Goal: Contribute content: Add original content to the website for others to see

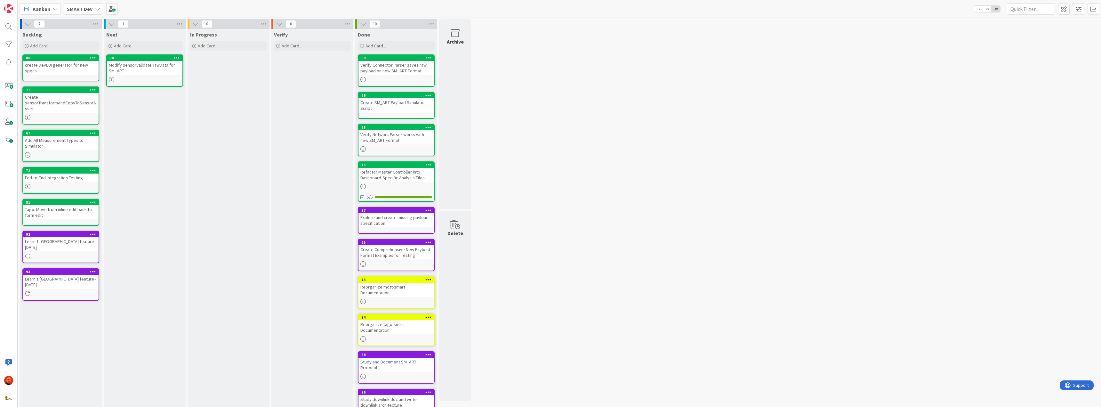
click at [79, 9] on b "SMART Dev" at bounding box center [80, 9] width 26 height 6
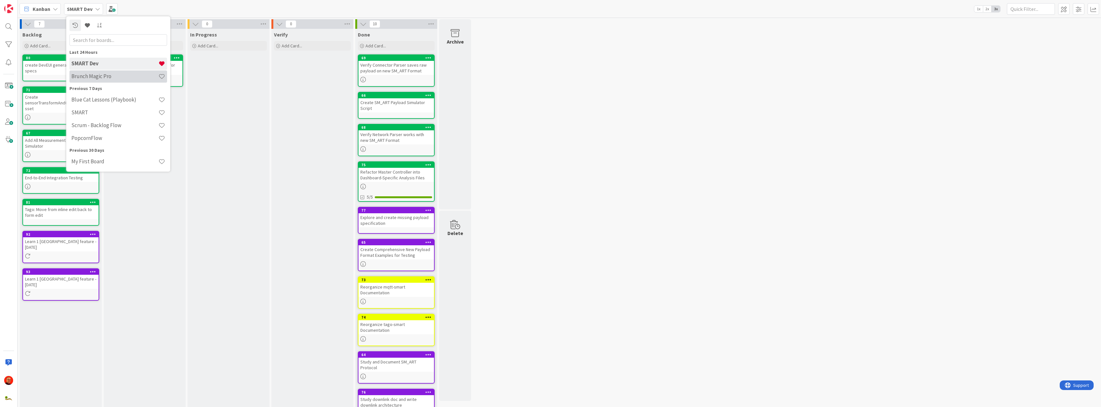
click at [97, 77] on h4 "Brunch Magic Pro" at bounding box center [114, 76] width 87 height 6
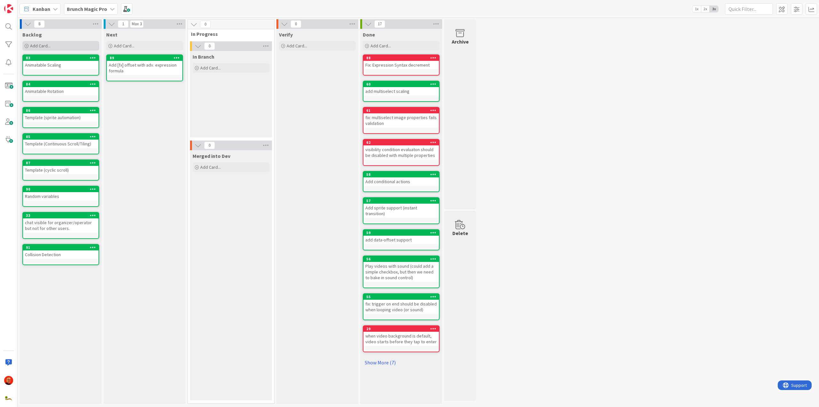
drag, startPoint x: 46, startPoint y: 287, endPoint x: 45, endPoint y: 45, distance: 242.0
click at [45, 45] on span "Add Card..." at bounding box center [40, 46] width 20 height 6
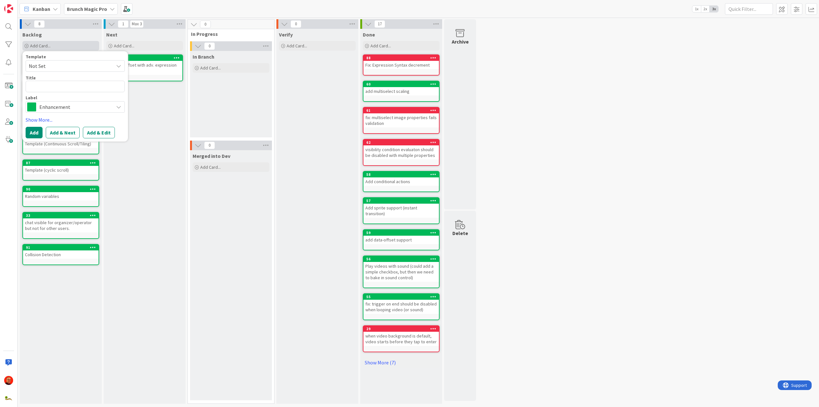
type textarea "x"
type textarea "a"
type textarea "x"
type textarea "ad"
type textarea "x"
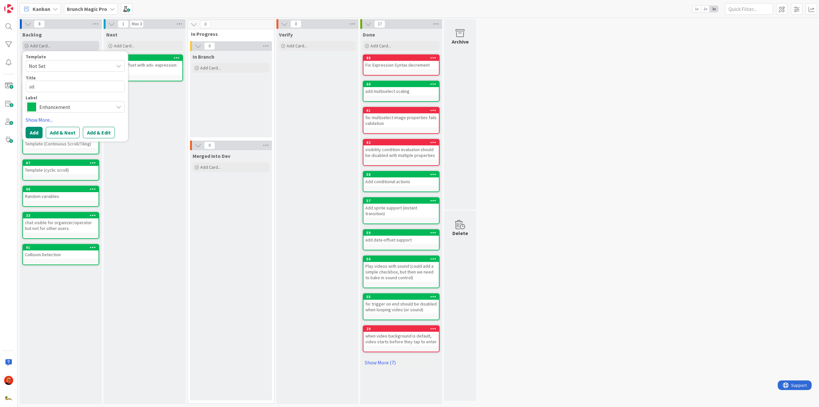
type textarea "add"
type textarea "x"
type textarea "add"
type textarea "x"
type textarea "add B"
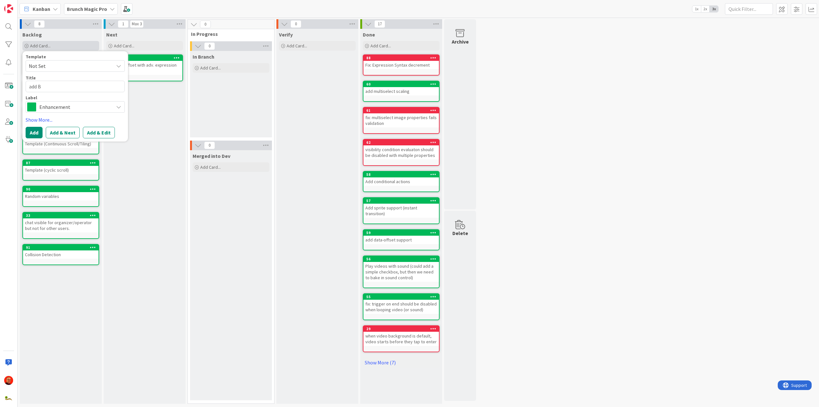
type textarea "x"
type textarea "add"
type textarea "x"
type textarea "add /"
type textarea "x"
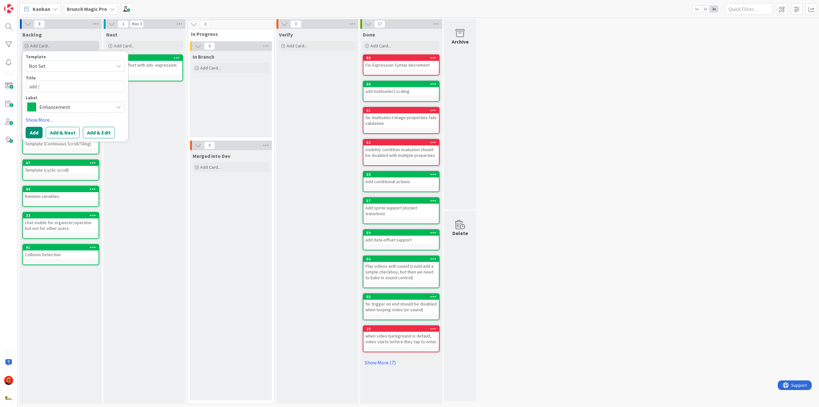
type textarea "add /b"
type textarea "x"
type textarea "add /bh"
type textarea "x"
type textarea "add /bhg"
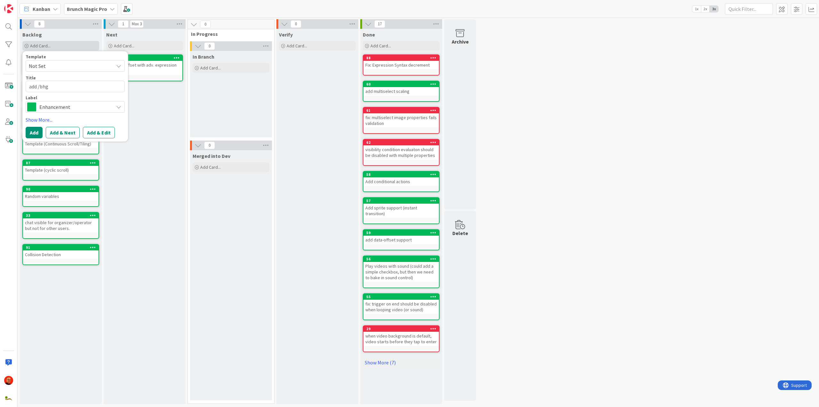
type textarea "x"
type textarea "add /bh"
type textarea "x"
type textarea "add /b"
type textarea "x"
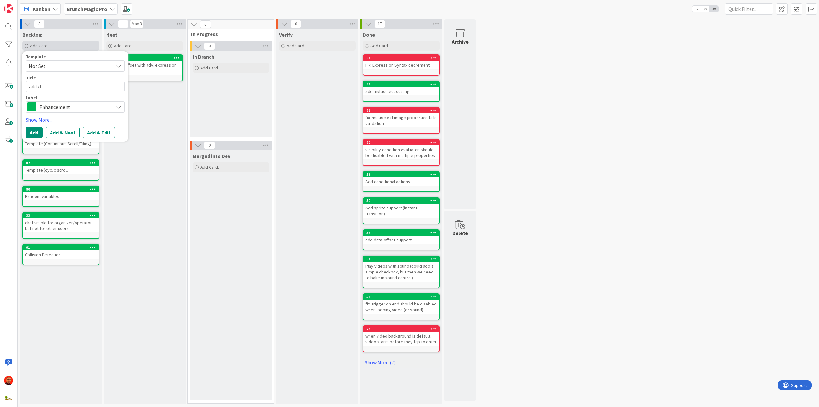
type textarea "add /bh"
type textarea "x"
type textarea "add /bh"
type textarea "x"
type textarea "add /bh r"
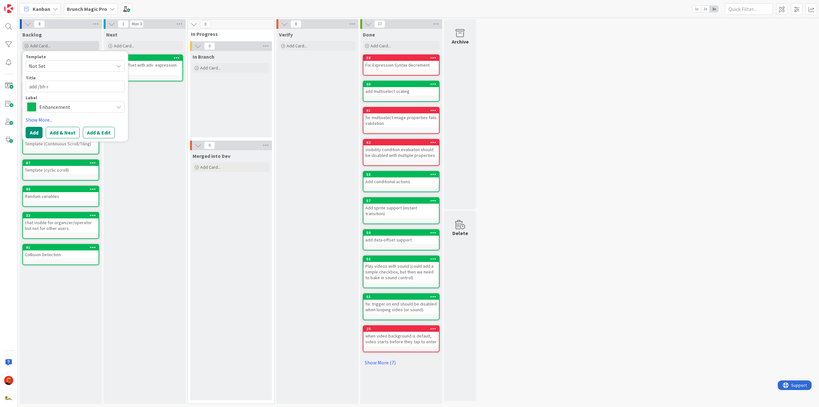
type textarea "x"
type textarea "add /bh re"
type textarea "x"
type textarea "add /bh res"
type textarea "x"
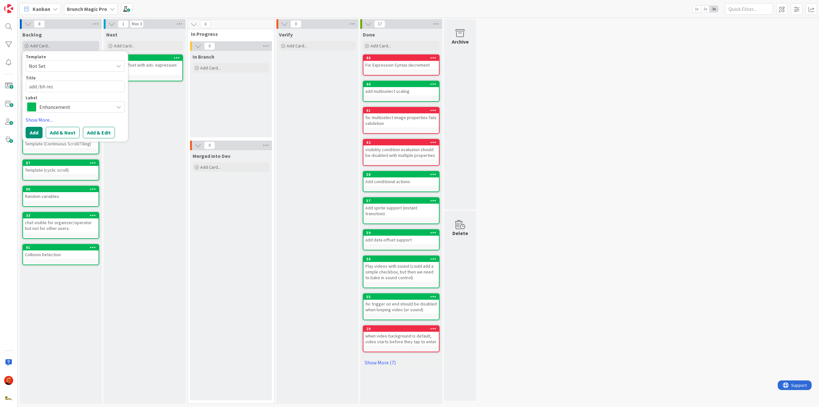
type textarea "add /bh rese"
type textarea "x"
type textarea "add /bh reset"
type textarea "x"
type textarea "add /bh reset"
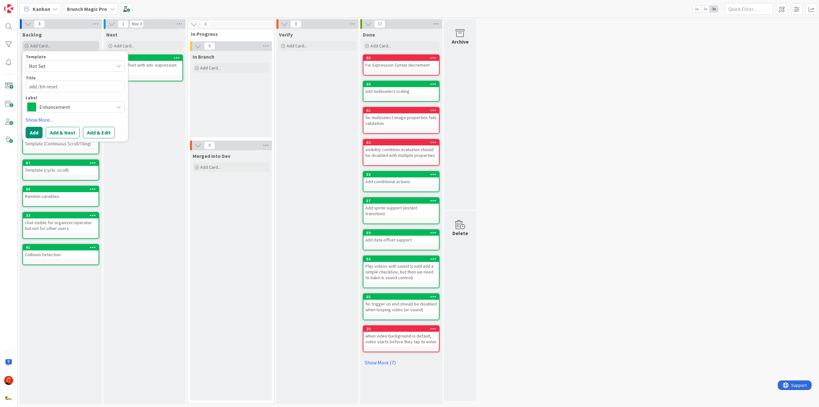
type textarea "x"
type textarea "add /bh reset ("
type textarea "x"
type textarea "add /bh reset (f"
type textarea "x"
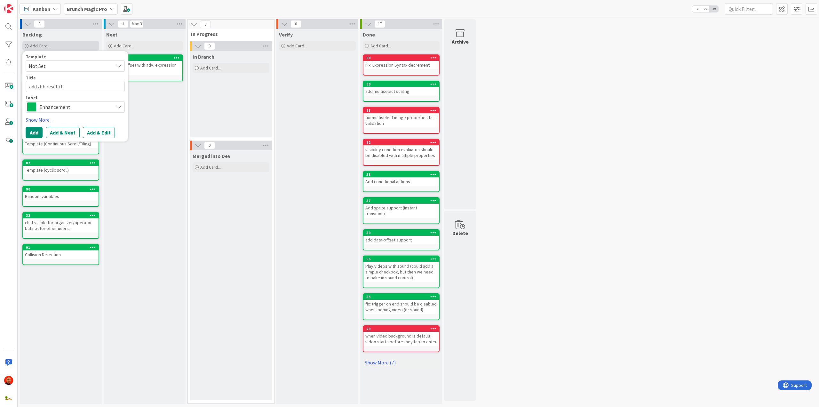
type textarea "add /bh reset (fo"
type textarea "x"
type textarea "add /bh reset (for"
type textarea "x"
type textarea "add /bh reset (for"
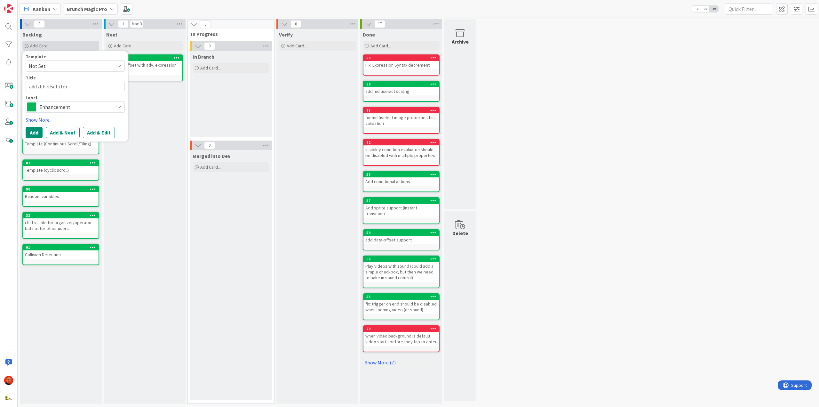
type textarea "x"
type textarea "add /bh reset (for c"
type textarea "x"
type textarea "add /bh reset (for cl"
type textarea "x"
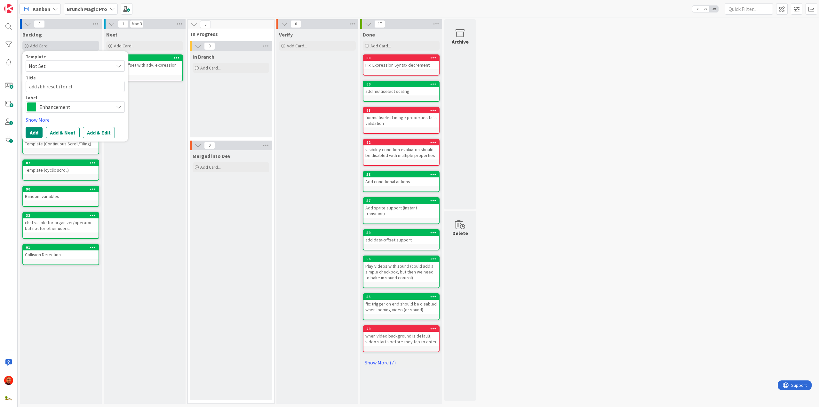
type textarea "add /bh reset (for cle"
type textarea "x"
type textarea "add /bh reset (for clea"
type textarea "x"
type textarea "add /bh reset (for clean"
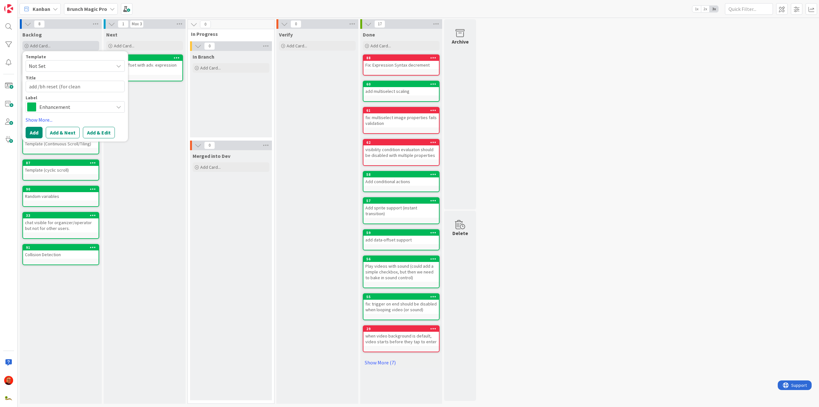
type textarea "x"
type textarea "add /bh reset (for cleani"
type textarea "x"
type textarea "add /bh reset (for cleaning"
type textarea "x"
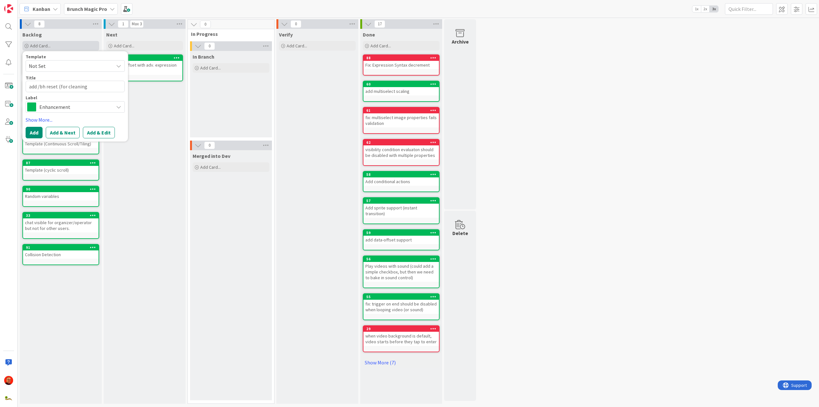
type textarea "add /bh reset (for cleaning"
type textarea "x"
type textarea "add /bh reset (for cleaning r"
type textarea "x"
type textarea "add /bh reset (for cleaning ro"
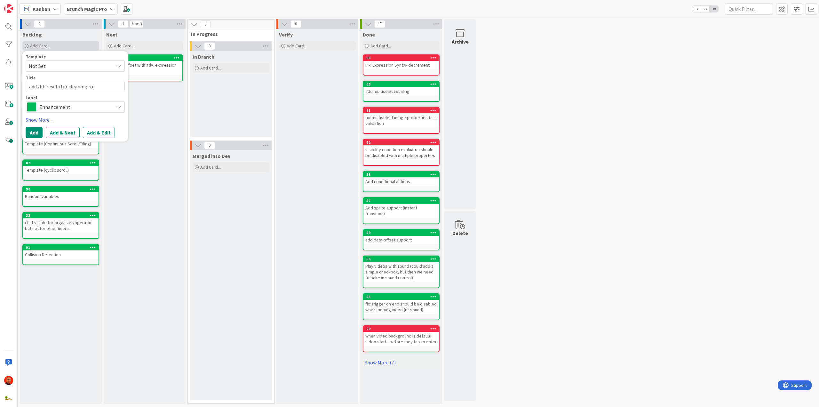
type textarea "x"
type textarea "add /bh reset (for cleaning roo"
type textarea "x"
type textarea "add /bh reset (for cleaning room"
type textarea "x"
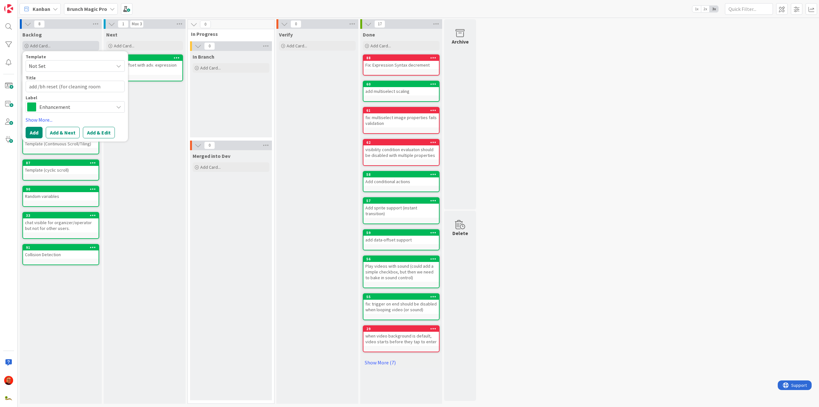
type textarea "add /bh reset (for cleaning room"
type textarea "x"
type textarea "add /bh reset (for cleaning room b"
type textarea "x"
type textarea "add /bh reset (for cleaning room be"
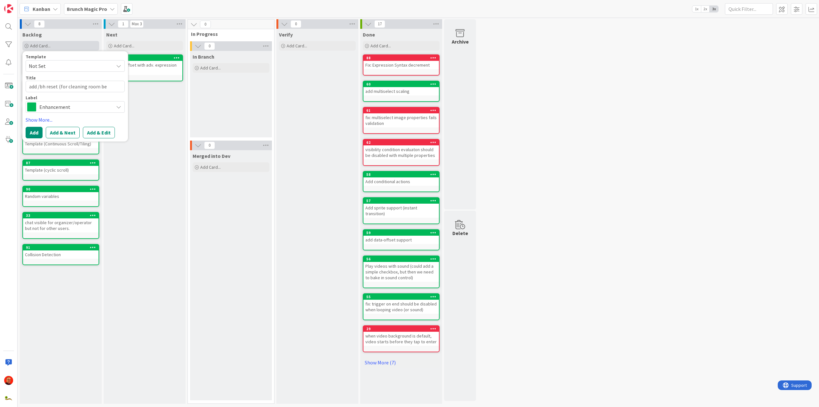
type textarea "x"
type textarea "add /bh reset (for cleaning room bef"
type textarea "x"
type textarea "add /bh reset (for cleaning room befo"
type textarea "x"
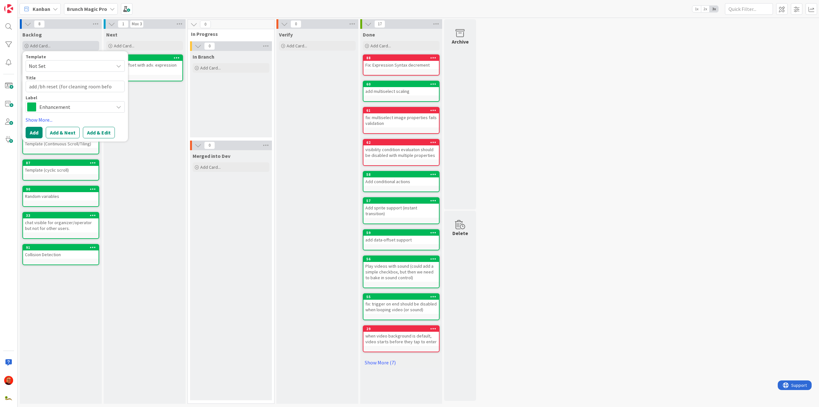
type textarea "add /bh reset (for cleaning room befor"
type textarea "x"
type textarea "add /bh reset (for cleaning room before"
type textarea "x"
type textarea "add /bh reset (for cleaning room before"
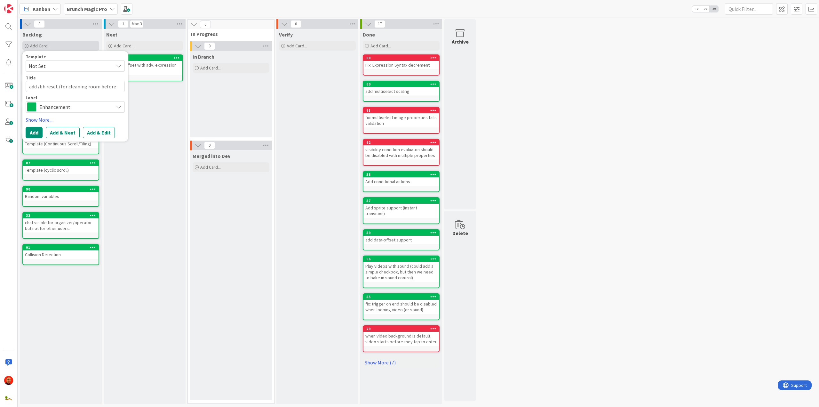
type textarea "x"
type textarea "add /bh reset (for cleaning room before m"
type textarea "x"
type textarea "add /bh reset (for cleaning room before me"
type textarea "x"
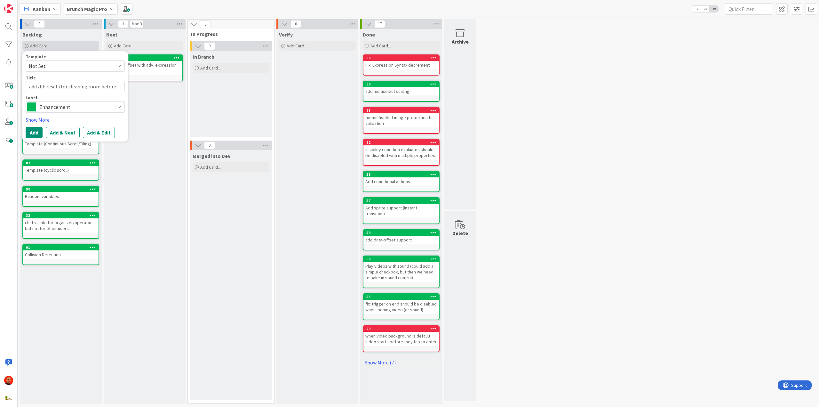
type textarea "add /bh reset (for cleaning room before mee"
type textarea "x"
type textarea "add /bh reset (for cleaning room before meet"
type textarea "x"
type textarea "add /bh reset (for cleaning room before meeti"
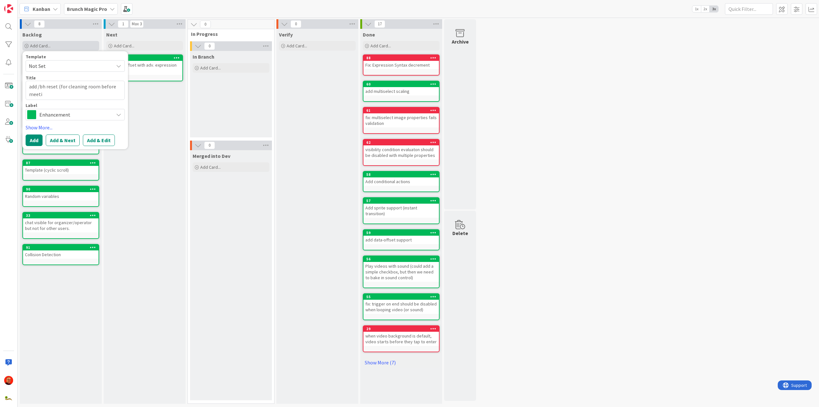
type textarea "x"
type textarea "add /bh reset (for cleaning room before meetin"
type textarea "x"
type textarea "add /bh reset (for cleaning room before meeting"
type textarea "x"
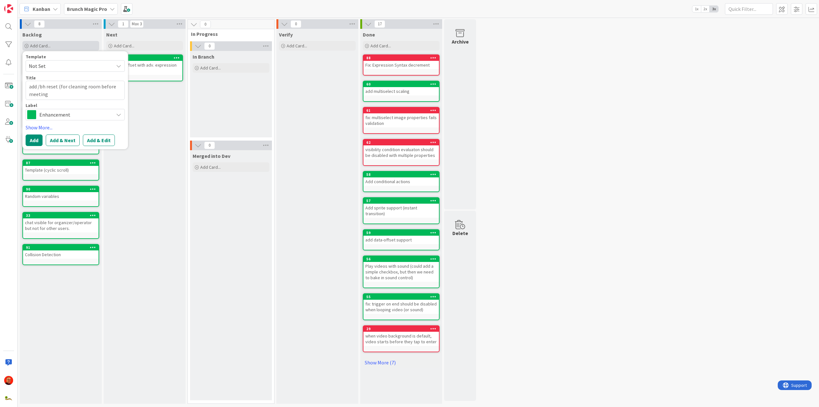
type textarea "add /bh reset (for cleaning room before meeting)"
type textarea "x"
type textarea "add /bh reset"
click at [106, 130] on button "Add & Edit" at bounding box center [99, 133] width 32 height 12
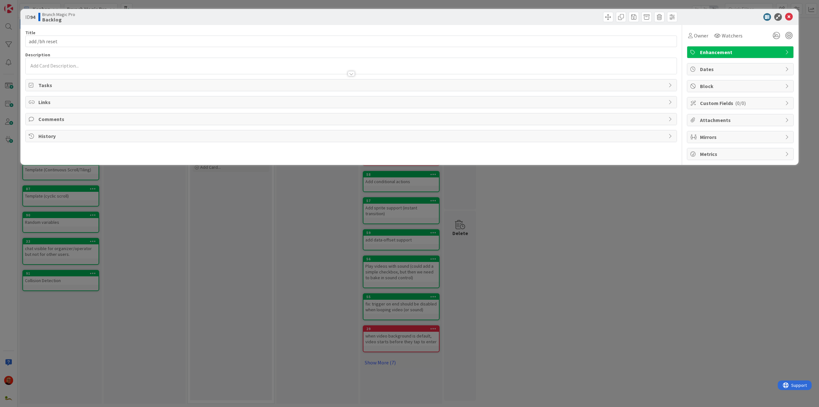
click at [41, 64] on p at bounding box center [351, 65] width 645 height 7
click at [39, 80] on p at bounding box center [351, 77] width 645 height 7
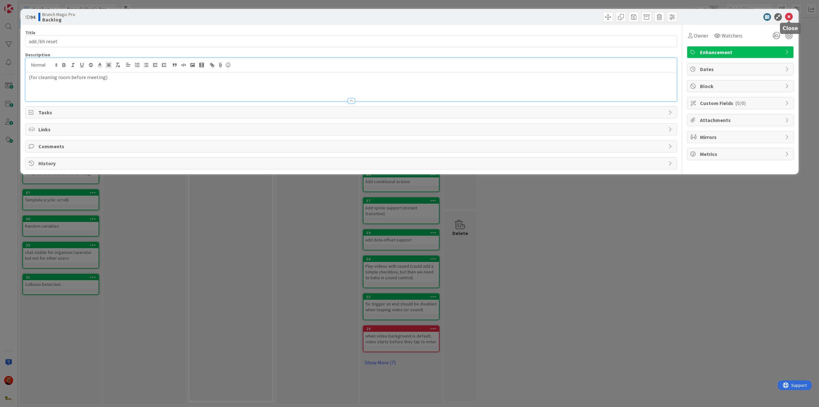
click at [788, 14] on icon at bounding box center [790, 17] width 8 height 8
